Goal: Task Accomplishment & Management: Manage account settings

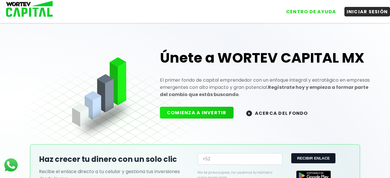
click at [359, 11] on button "INICIAR SESIÓN" at bounding box center [367, 12] width 46 height 10
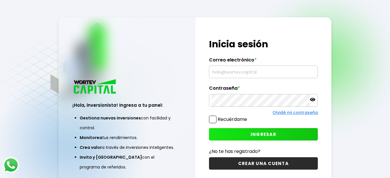
type input "[EMAIL_ADDRESS][DOMAIN_NAME]"
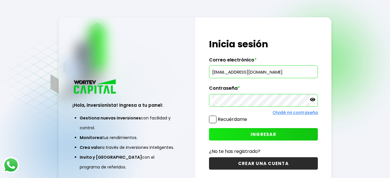
click at [255, 134] on span "INGRESAR" at bounding box center [263, 134] width 26 height 6
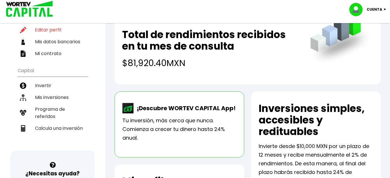
scroll to position [87, 0]
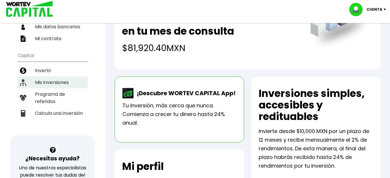
click at [51, 81] on li "Mis inversiones" at bounding box center [53, 82] width 70 height 12
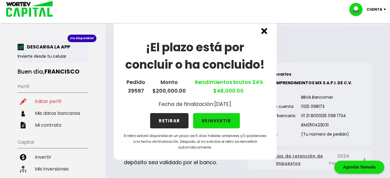
click at [263, 30] on img at bounding box center [264, 31] width 6 height 6
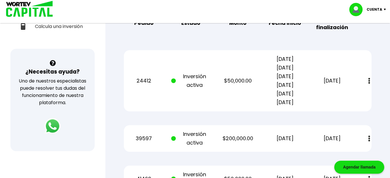
scroll to position [173, 0]
click at [385, 9] on img at bounding box center [386, 10] width 8 height 2
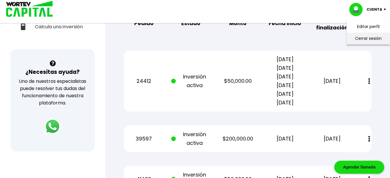
click at [380, 40] on li "Cerrar sesión" at bounding box center [368, 39] width 46 height 12
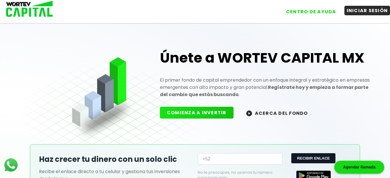
click at [372, 9] on button "INICIAR SESIÓN" at bounding box center [367, 11] width 46 height 10
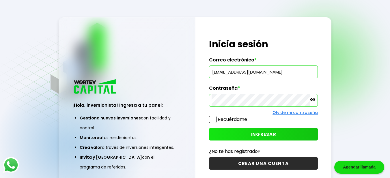
type input "[EMAIL_ADDRESS][DOMAIN_NAME]"
click at [252, 137] on span "INGRESAR" at bounding box center [263, 134] width 26 height 6
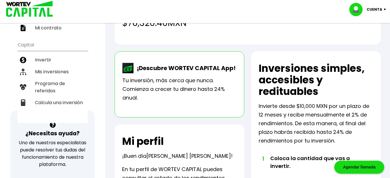
scroll to position [115, 0]
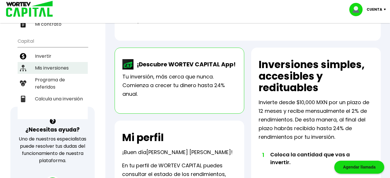
click at [49, 62] on li "Mis inversiones" at bounding box center [53, 68] width 70 height 12
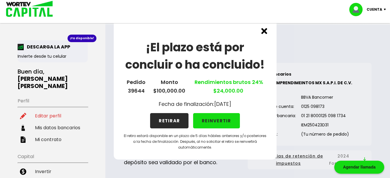
click at [263, 30] on img at bounding box center [264, 31] width 6 height 6
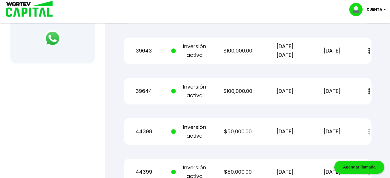
scroll to position [260, 0]
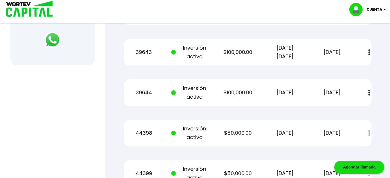
click at [384, 9] on img at bounding box center [386, 10] width 8 height 2
click at [360, 37] on li "Cerrar sesión" at bounding box center [368, 39] width 46 height 12
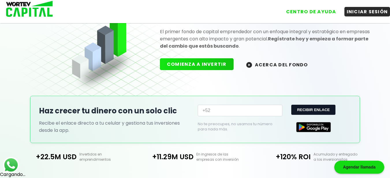
scroll to position [187, 0]
